Goal: Task Accomplishment & Management: Use online tool/utility

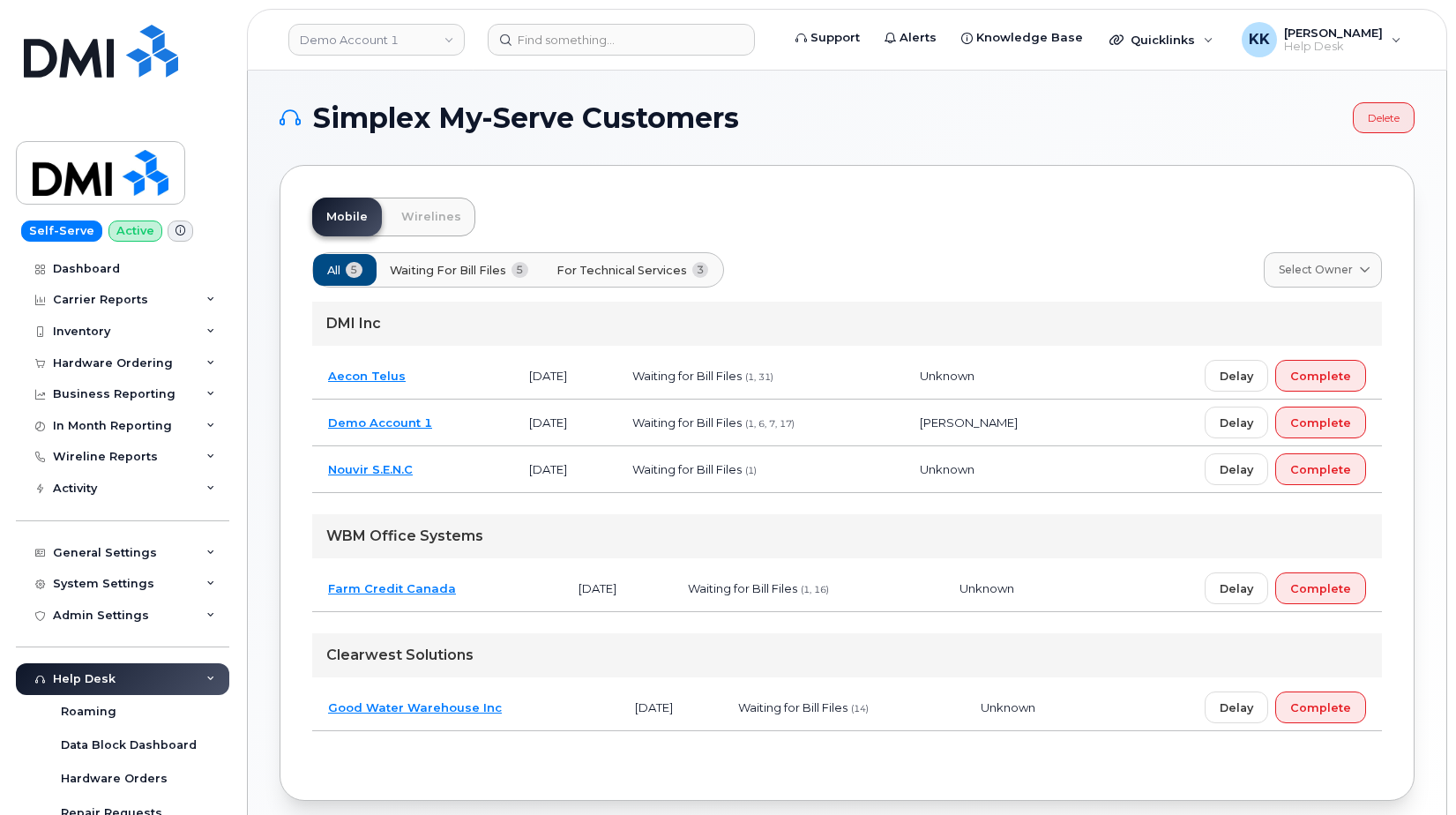
click at [649, 274] on span "For Technical Services" at bounding box center [621, 270] width 131 height 16
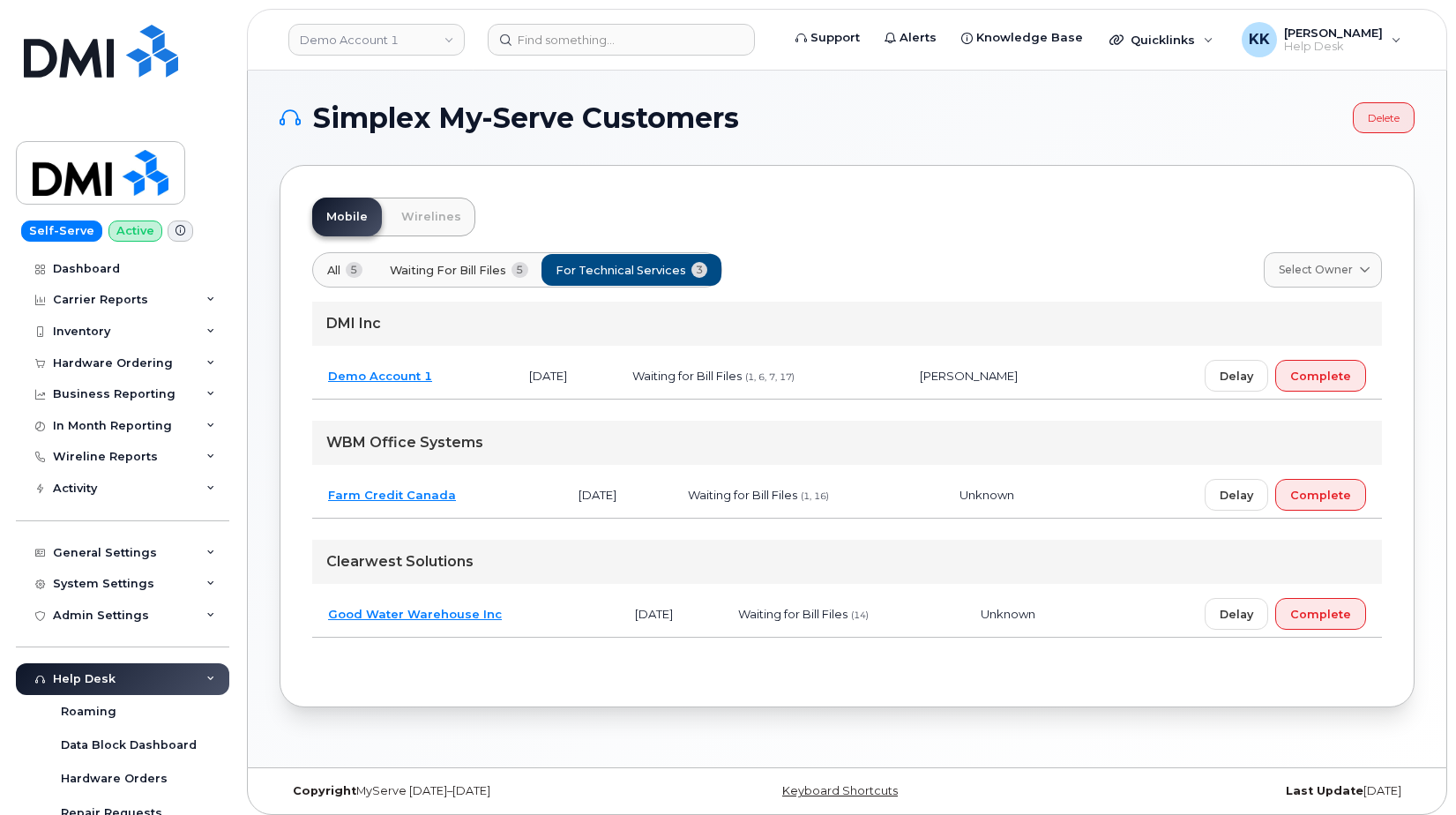
click at [463, 383] on td "Demo Account 1" at bounding box center [413, 377] width 201 height 47
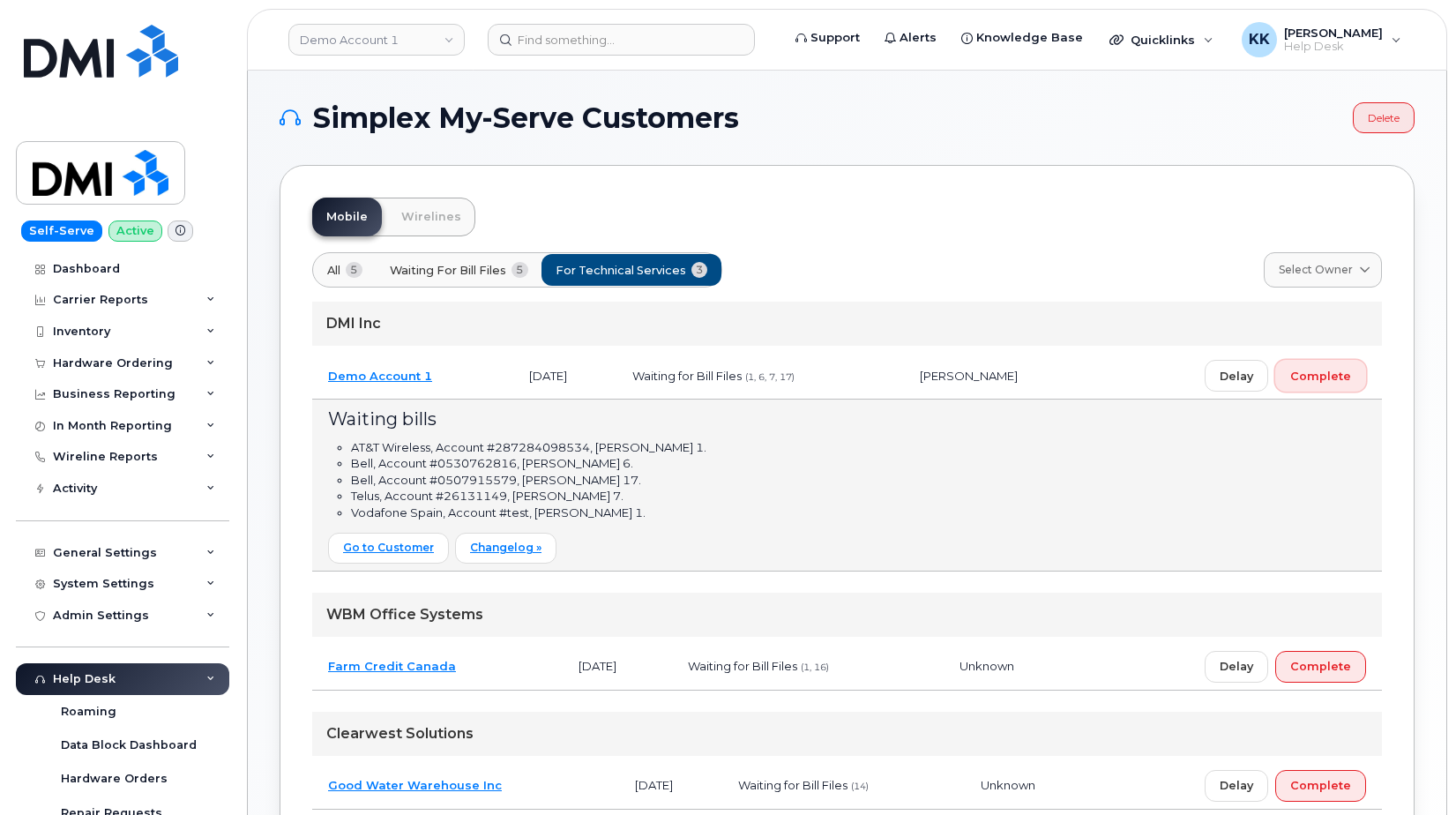
click at [1334, 372] on span "Complete" at bounding box center [1320, 376] width 61 height 16
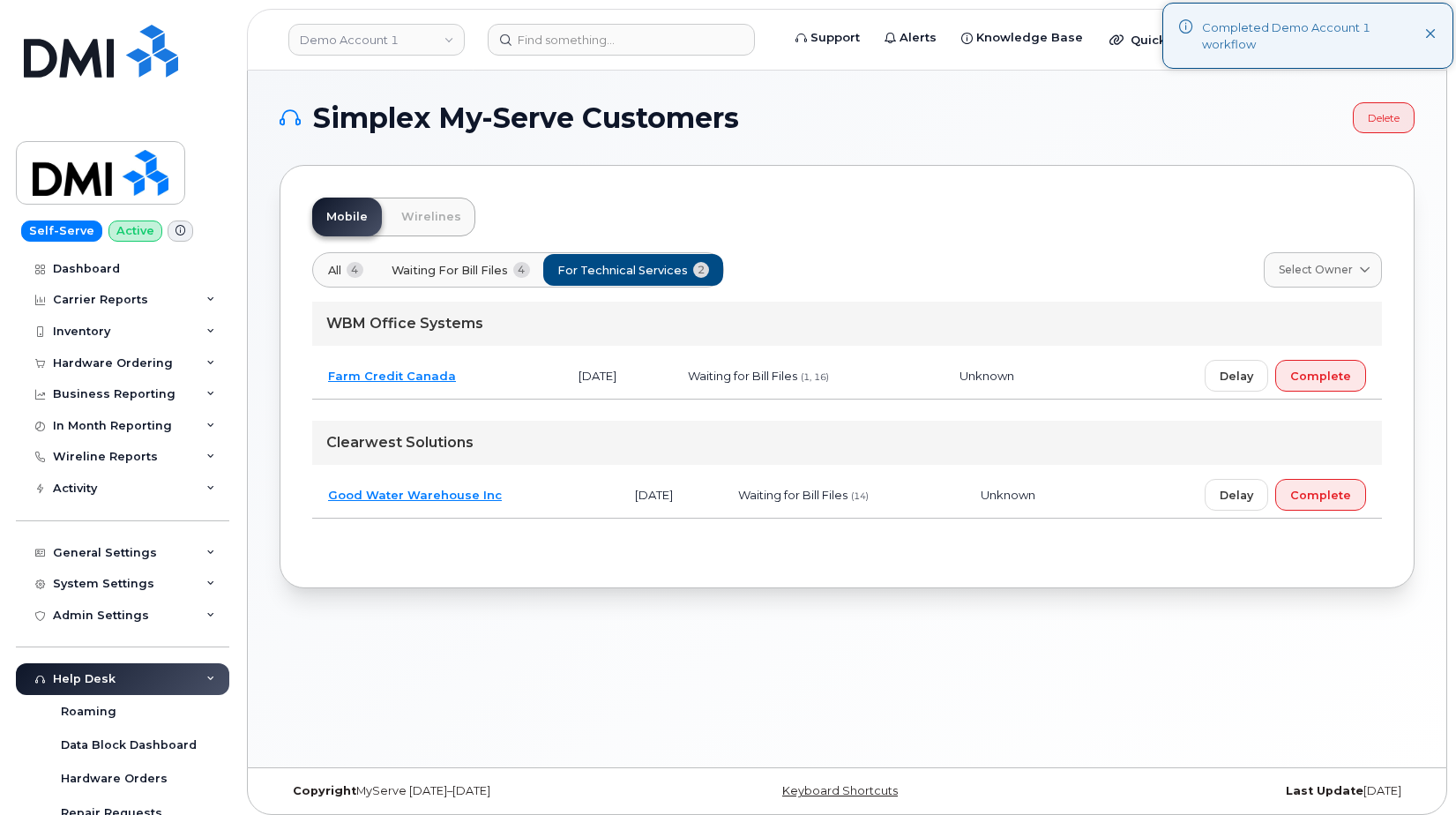
click at [347, 273] on button "All 4" at bounding box center [346, 270] width 65 height 32
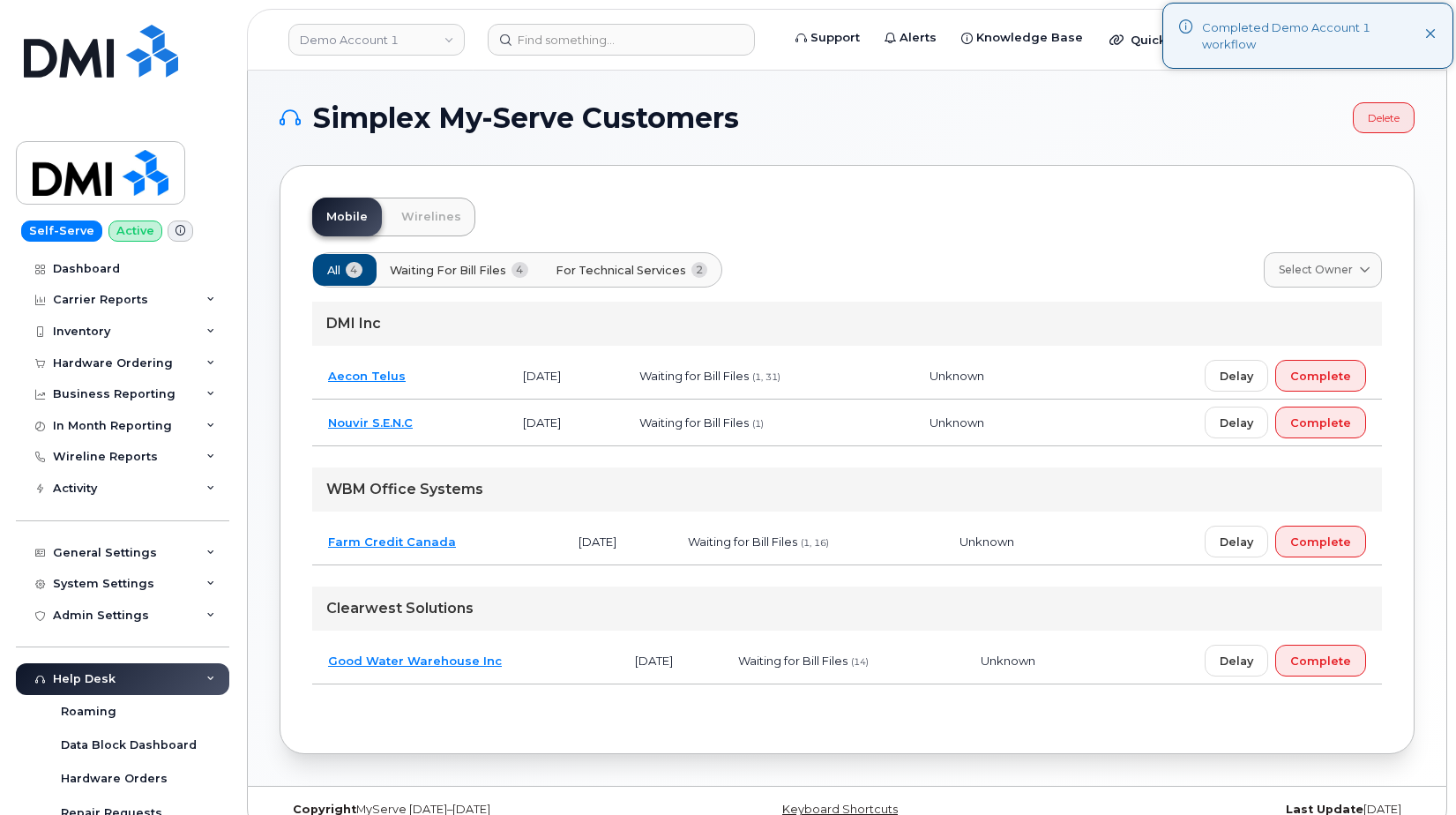
click at [473, 435] on td "Nouvir S.E.N.C" at bounding box center [409, 423] width 195 height 47
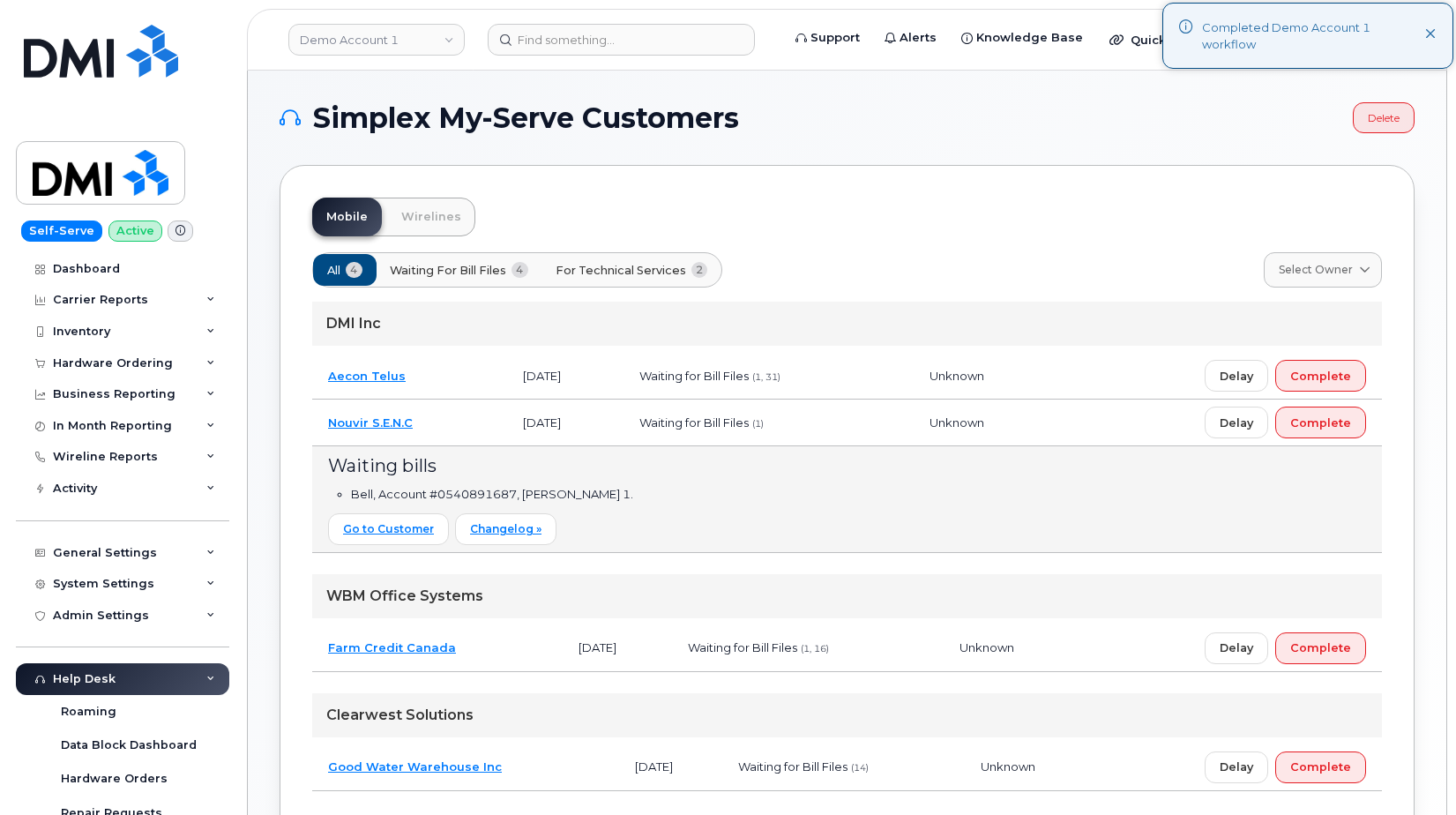
click at [473, 435] on td "Nouvir S.E.N.C" at bounding box center [409, 423] width 195 height 47
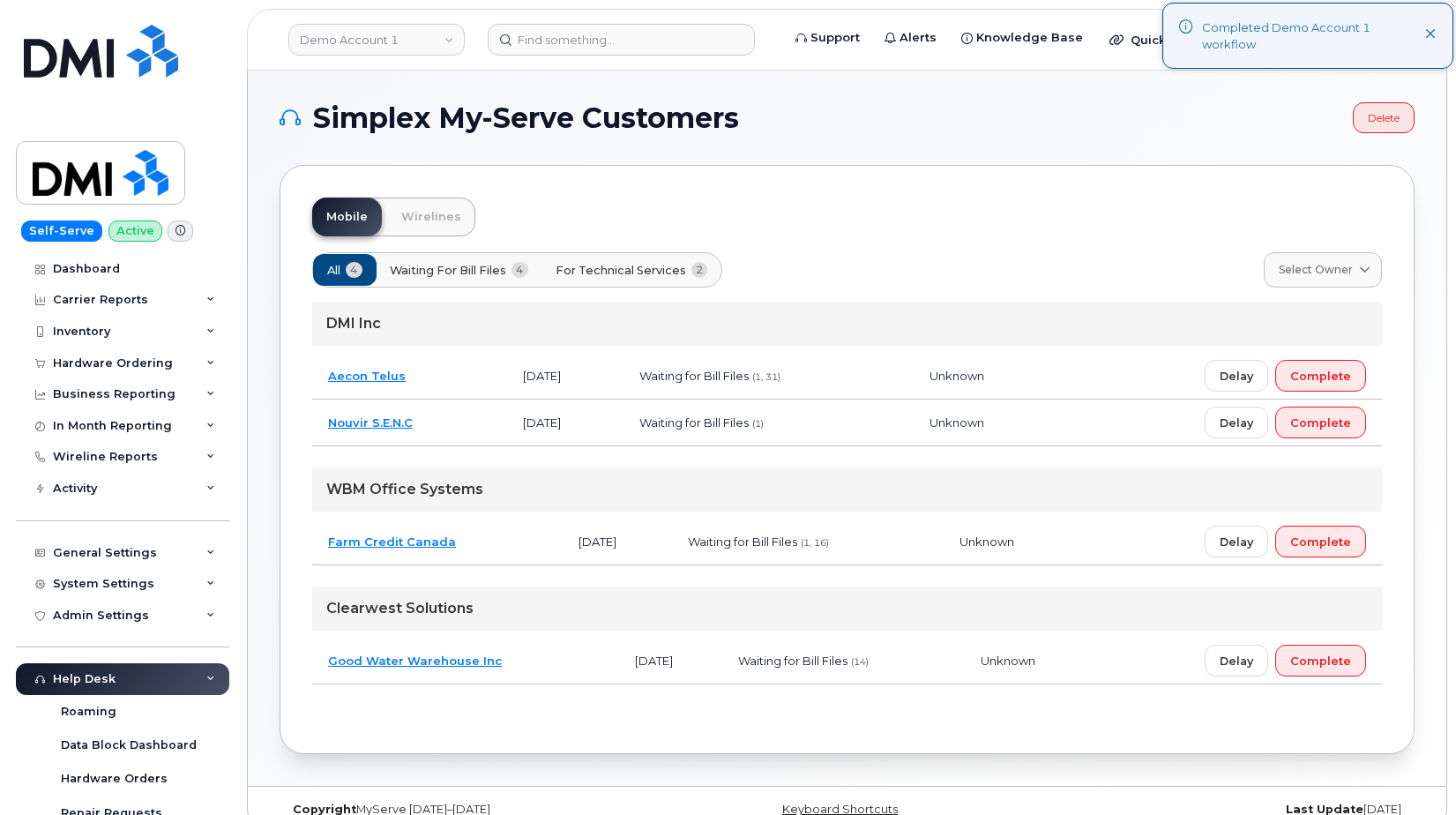
click at [447, 384] on td "Aecon Telus" at bounding box center [409, 377] width 195 height 47
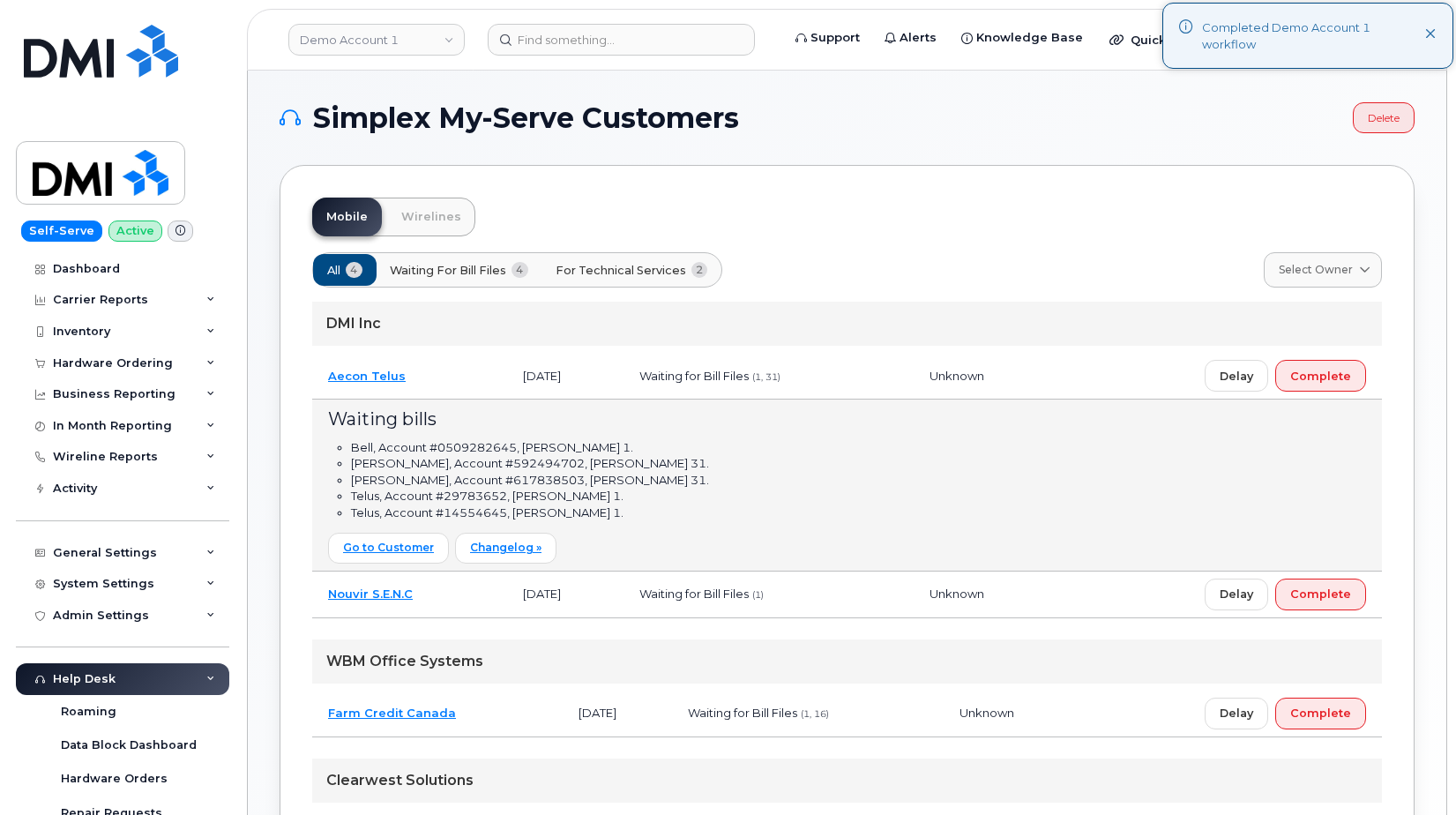
click at [447, 384] on td "Aecon Telus" at bounding box center [409, 377] width 195 height 47
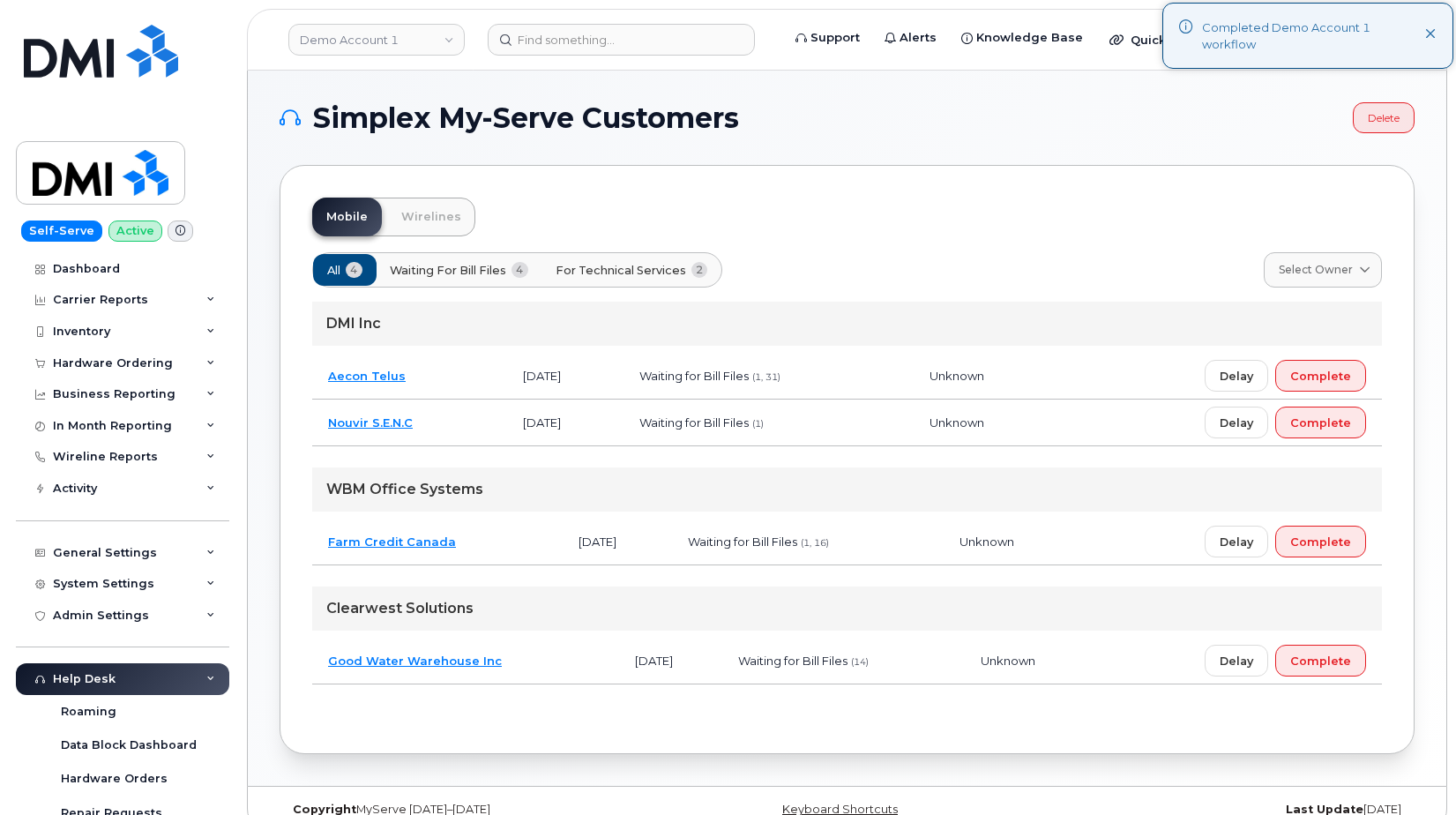
click at [493, 537] on td "Farm Credit Canada" at bounding box center [437, 543] width 250 height 47
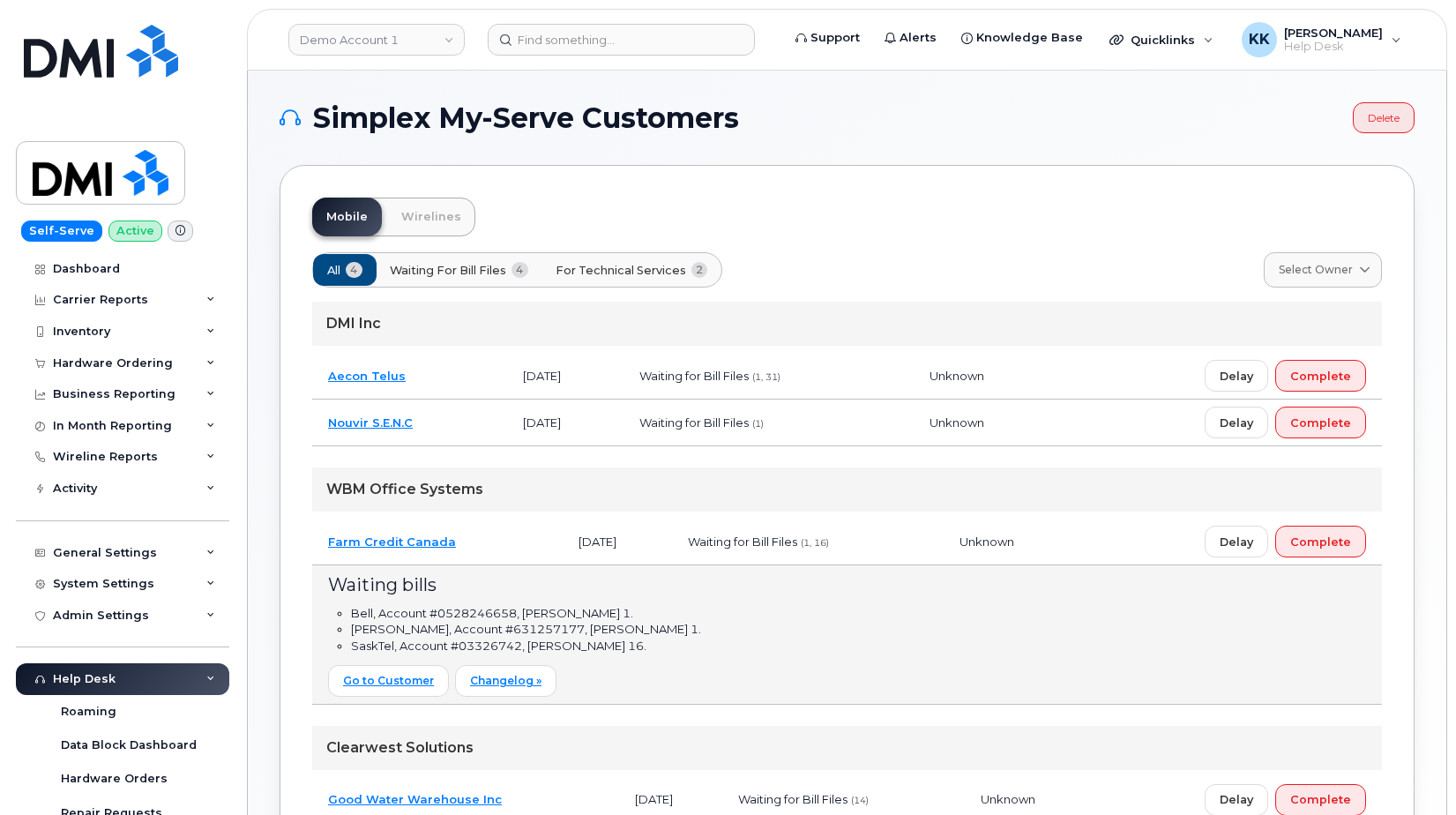
click at [493, 537] on td "Farm Credit Canada" at bounding box center [437, 543] width 250 height 47
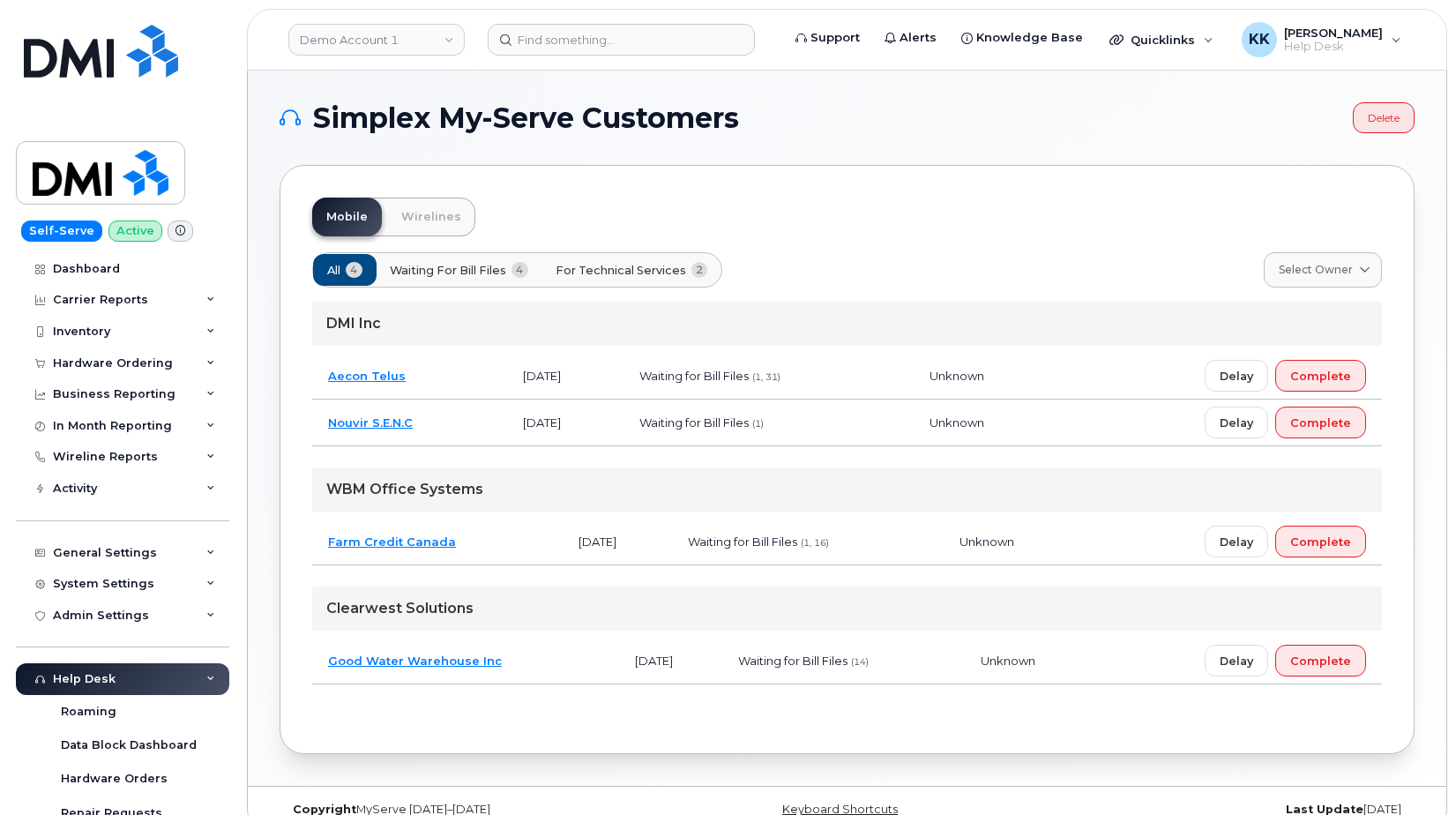
scroll to position [312, 0]
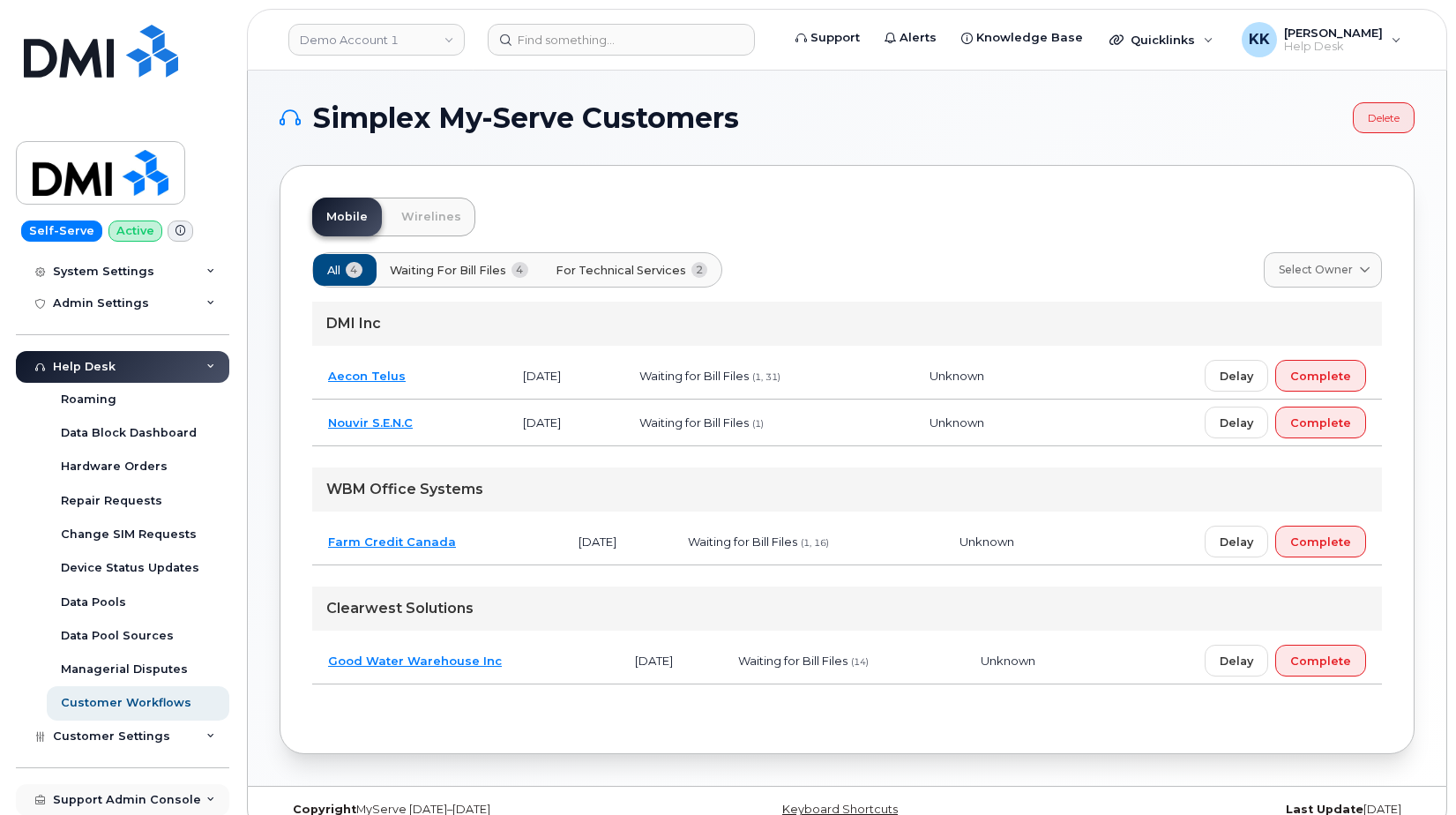
click at [118, 802] on div "Support Admin Console" at bounding box center [126, 800] width 148 height 15
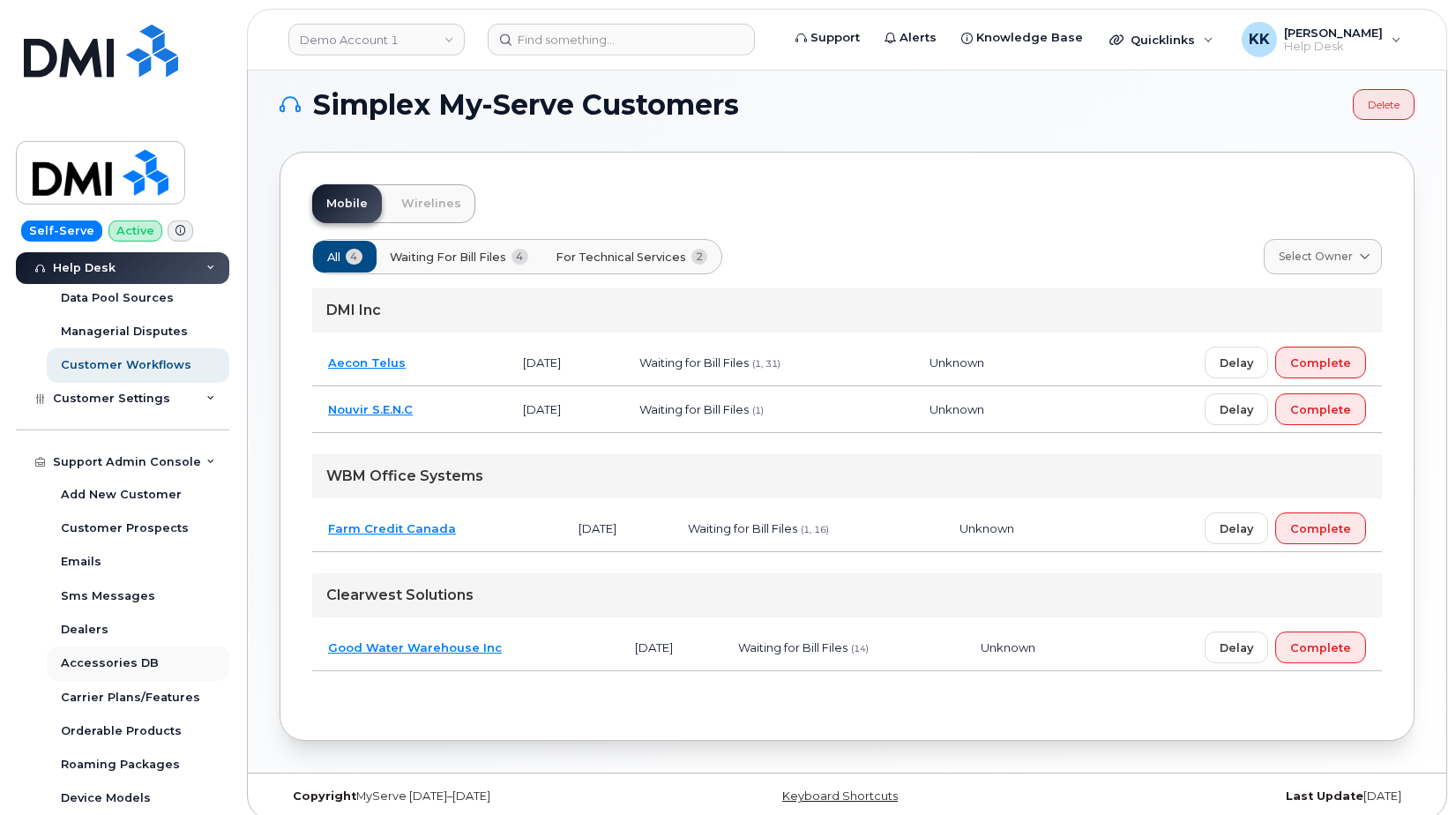
scroll to position [27, 0]
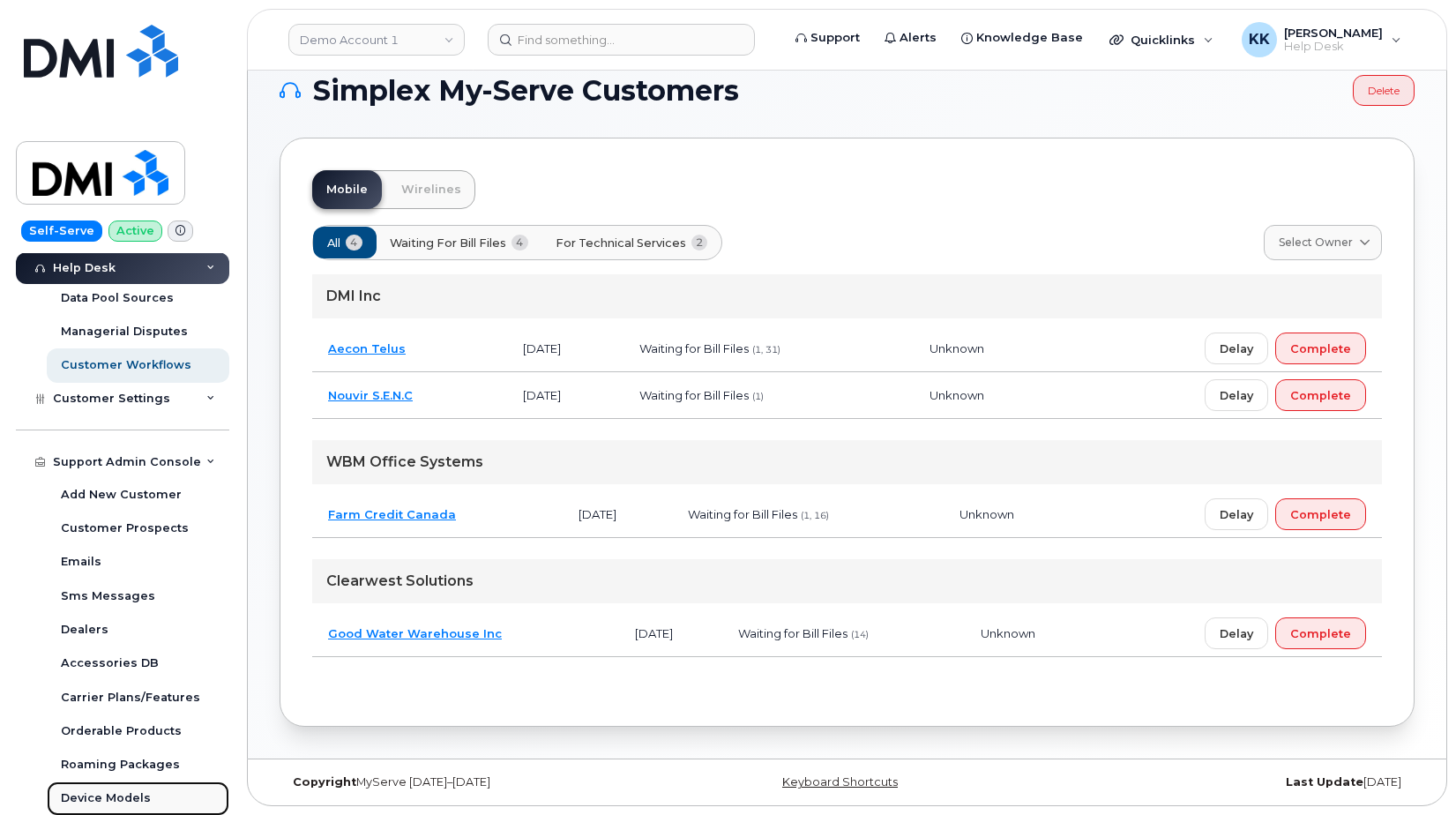
click at [125, 800] on div "Device Models" at bounding box center [105, 798] width 90 height 15
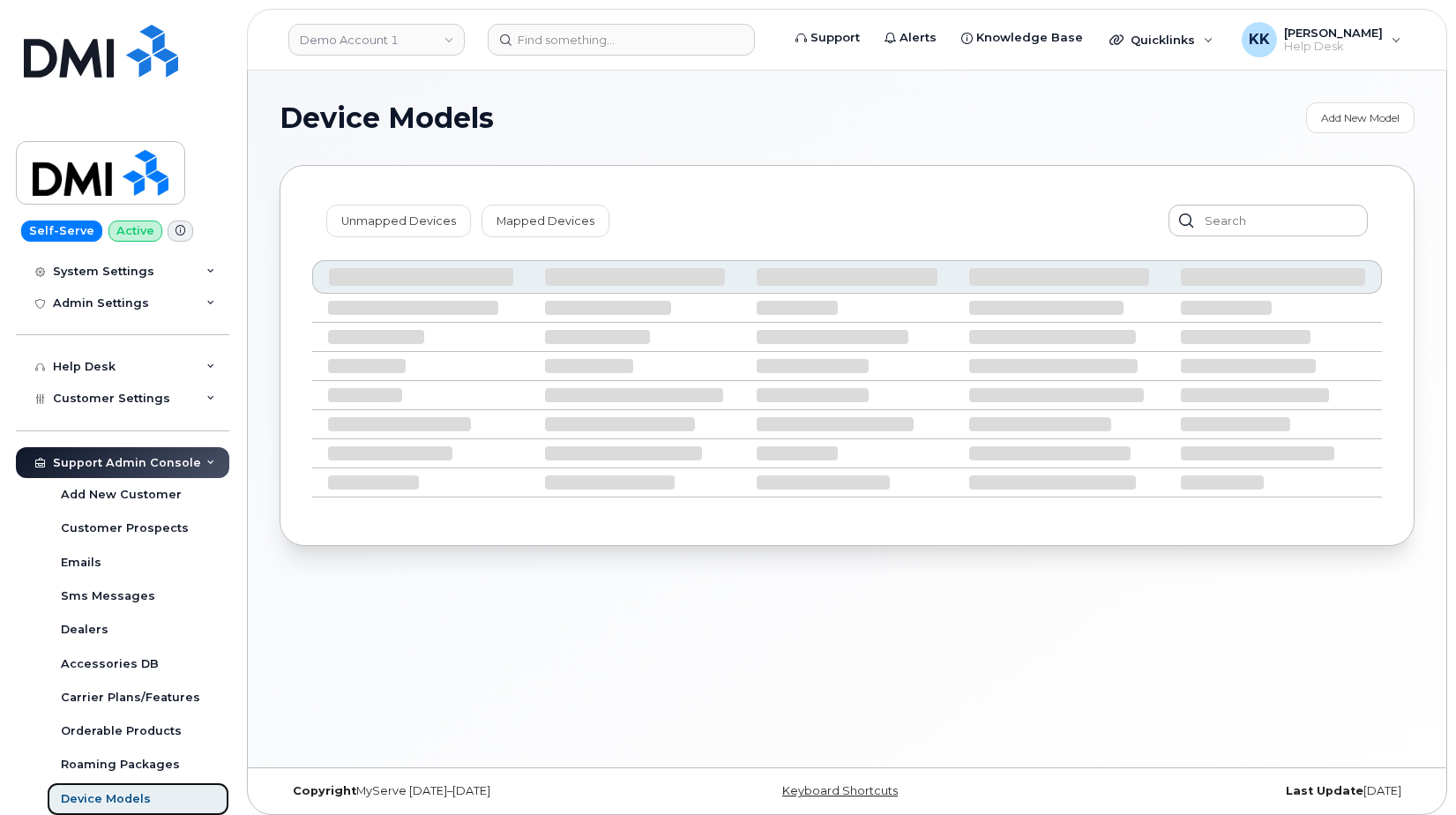
scroll to position [312, 0]
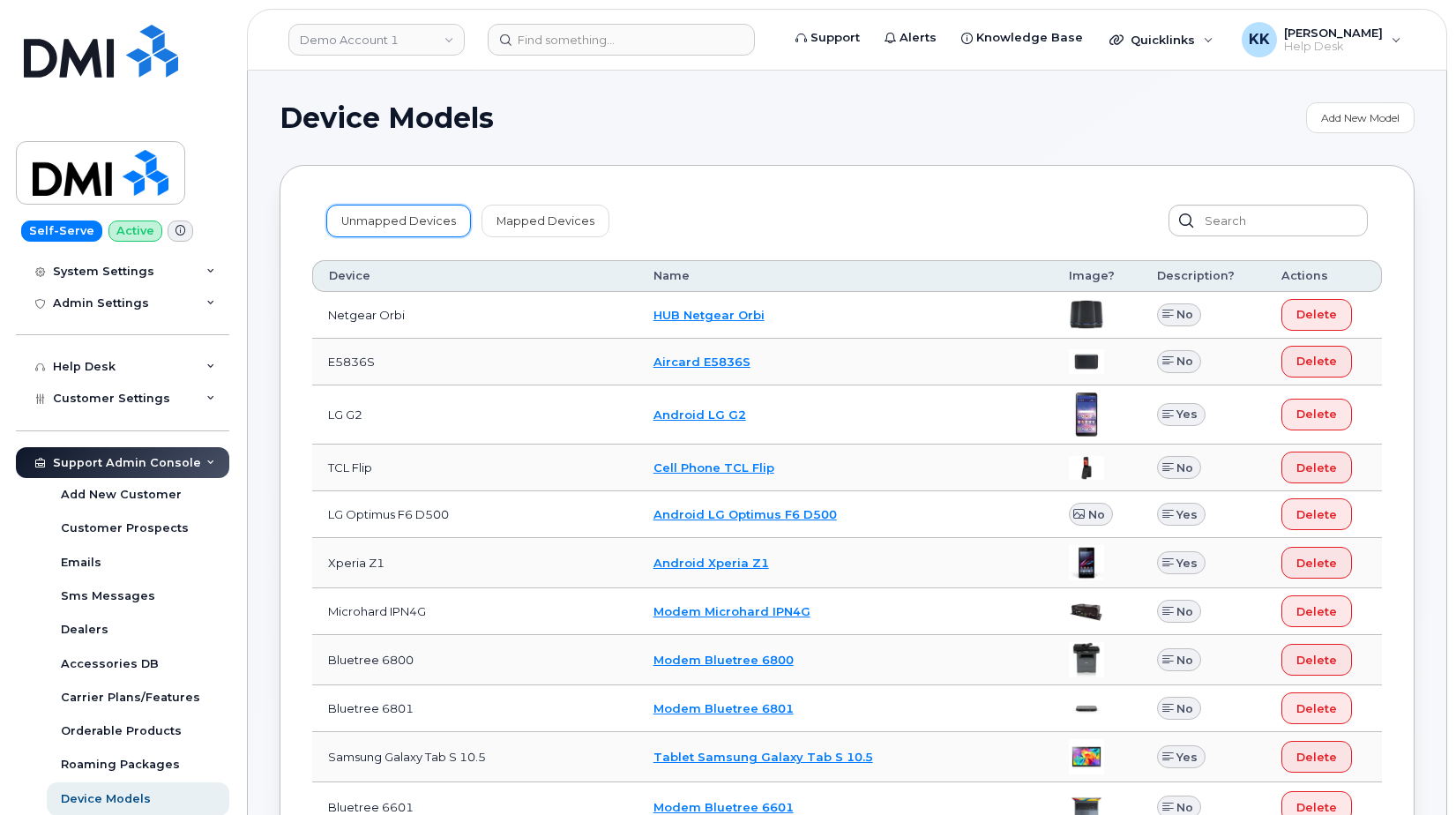
click at [396, 236] on link "Unmapped Devices" at bounding box center [398, 221] width 144 height 32
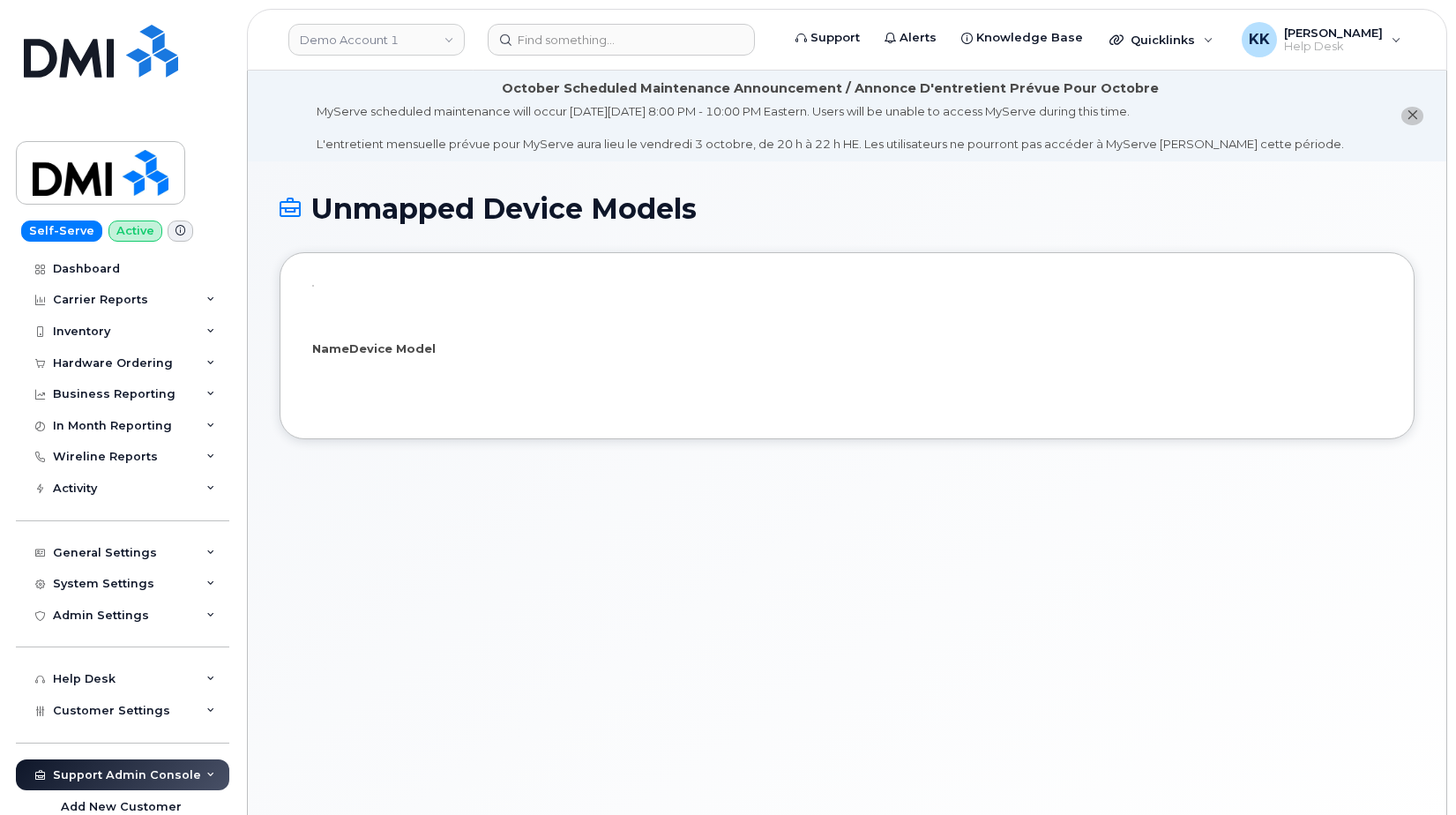
select select "25"
